Goal: Check status: Check status

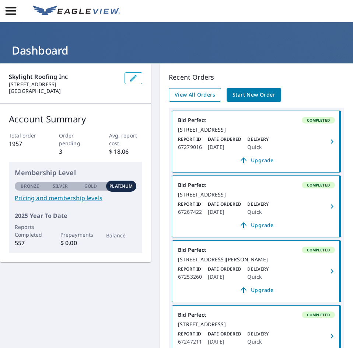
click at [185, 95] on span "View All Orders" at bounding box center [195, 94] width 41 height 9
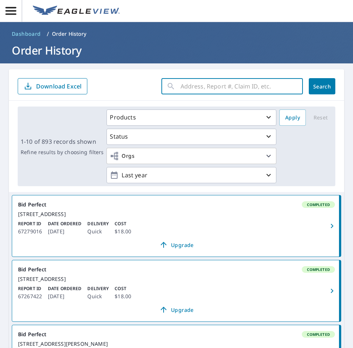
click at [188, 85] on input "text" at bounding box center [242, 86] width 122 height 21
type input "1764 black"
click button "Search" at bounding box center [322, 86] width 27 height 16
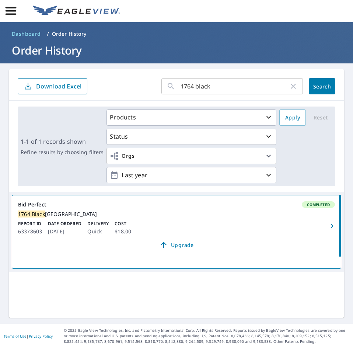
click at [75, 226] on link "Bid Perfect Completed [STREET_ADDRESS] Report ID 63378603 Date Ordered [DATE] D…" at bounding box center [176, 226] width 329 height 61
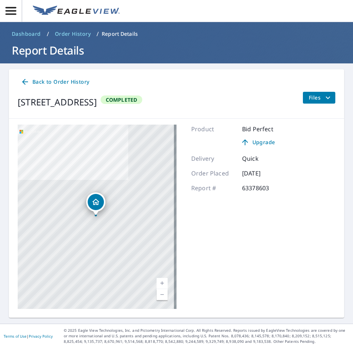
click at [312, 99] on span "Files" at bounding box center [321, 97] width 24 height 9
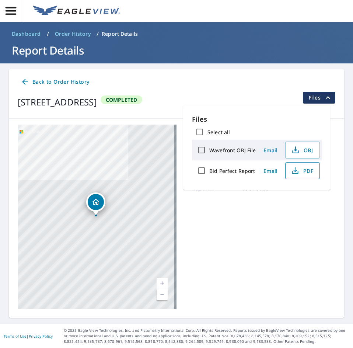
click at [296, 172] on icon "button" at bounding box center [295, 170] width 9 height 9
click at [25, 34] on span "Dashboard" at bounding box center [26, 33] width 29 height 7
